Goal: Task Accomplishment & Management: Manage account settings

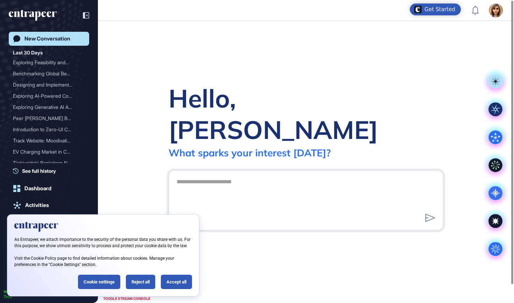
scroll to position [0, 0]
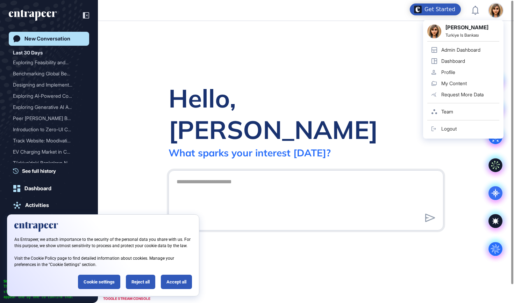
click at [464, 49] on div "Admin Dashboard" at bounding box center [460, 50] width 39 height 6
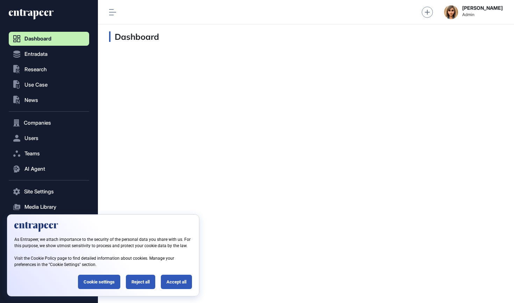
scroll to position [0, 0]
click at [61, 185] on button ".st0{fill:currentColor} Research" at bounding box center [49, 192] width 80 height 14
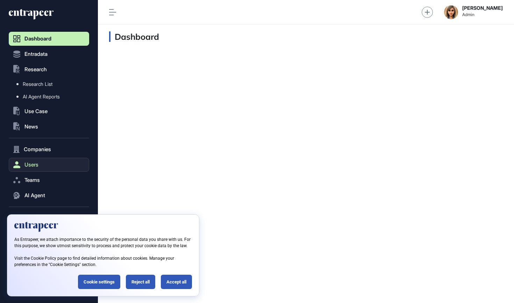
click at [45, 163] on button "Users" at bounding box center [49, 165] width 80 height 14
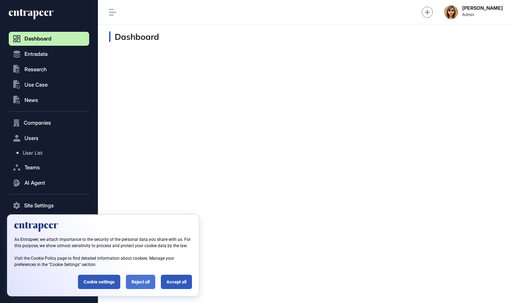
click at [139, 280] on div "Reject all" at bounding box center [140, 282] width 29 height 14
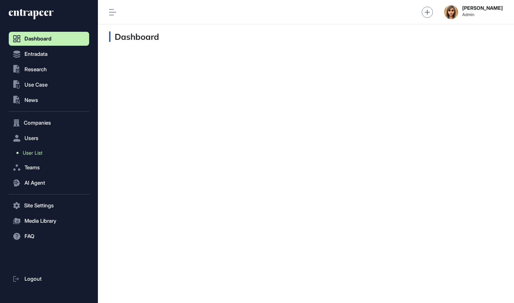
click at [42, 152] on span "User List" at bounding box center [33, 153] width 20 height 6
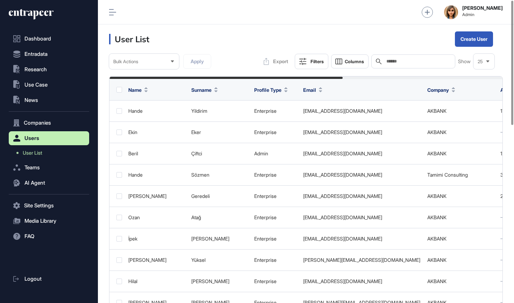
click at [390, 60] on input "text" at bounding box center [417, 62] width 65 height 6
type input "*"
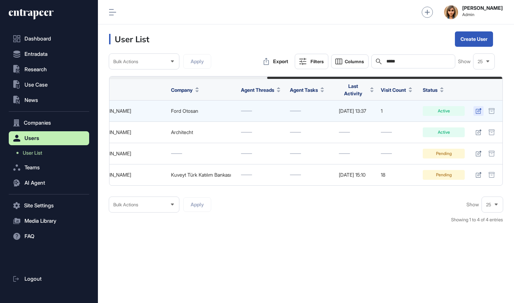
scroll to position [0, 263]
type input "*****"
click at [479, 108] on icon at bounding box center [478, 111] width 6 height 6
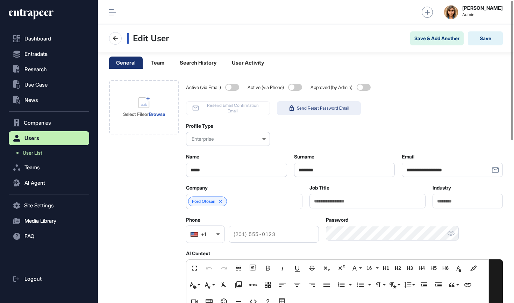
click at [335, 108] on span "Send Reset Password Email" at bounding box center [323, 109] width 52 height 6
